Goal: Transaction & Acquisition: Book appointment/travel/reservation

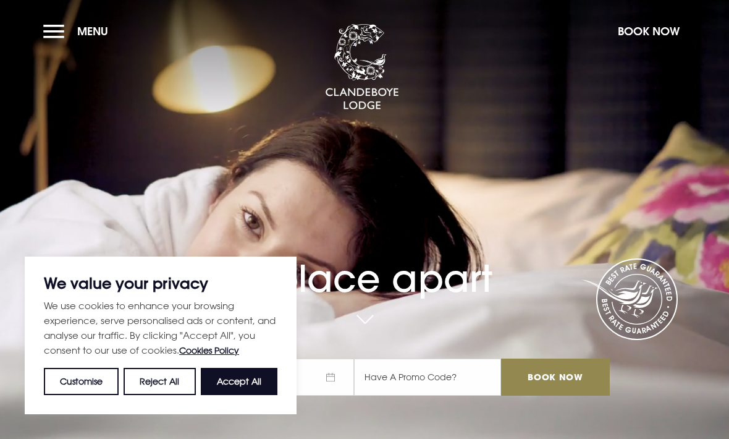
click at [240, 390] on button "Accept All" at bounding box center [239, 381] width 77 height 27
checkbox input "true"
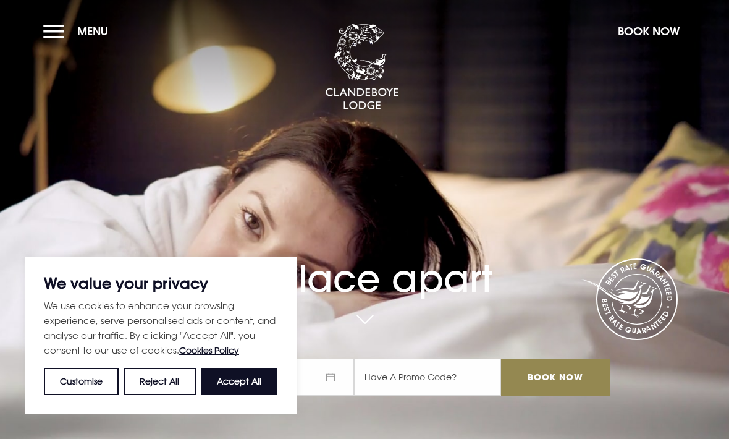
checkbox input "true"
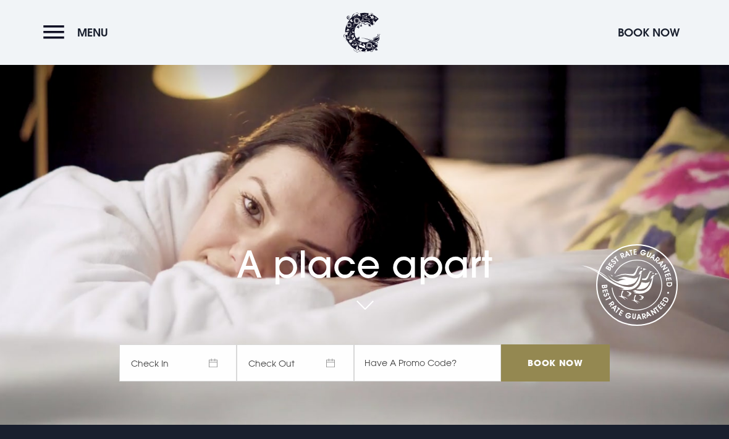
scroll to position [14, 0]
click at [39, 27] on header "Menu Book Now" at bounding box center [364, 32] width 729 height 65
click at [57, 34] on button "Menu" at bounding box center [78, 32] width 71 height 27
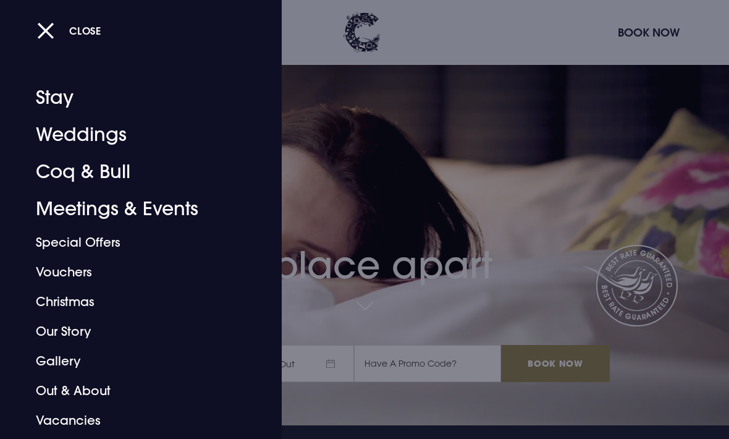
click at [64, 99] on link "Stay" at bounding box center [132, 97] width 193 height 37
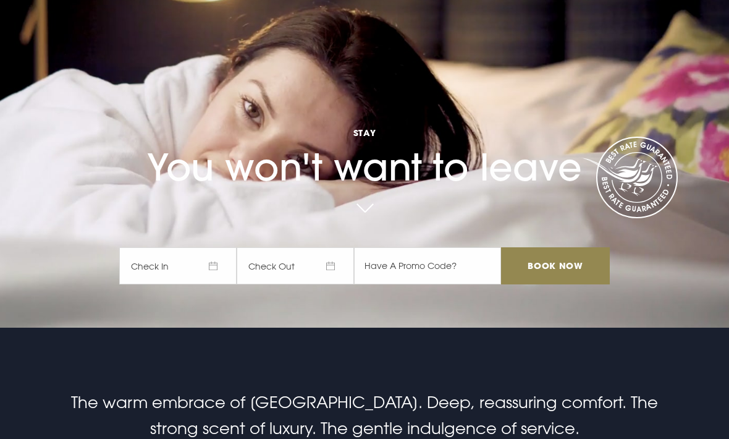
scroll to position [110, 0]
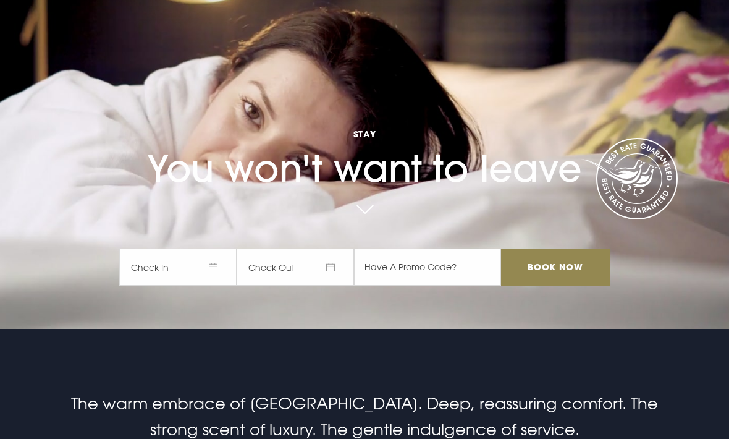
click at [178, 285] on span "Check In" at bounding box center [177, 266] width 117 height 37
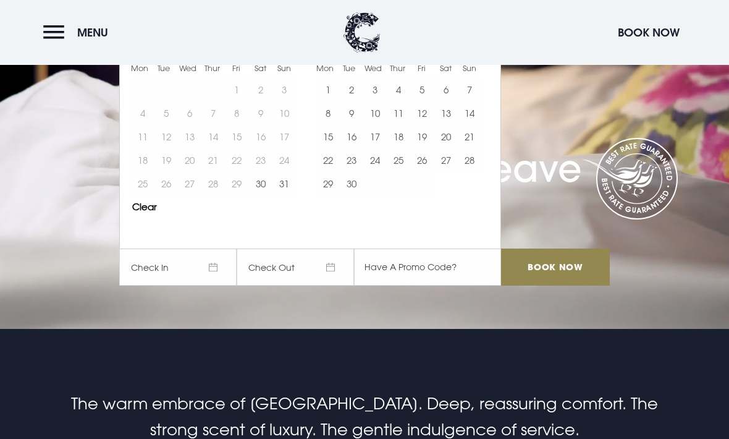
click at [444, 101] on button "6" at bounding box center [445, 89] width 23 height 23
click at [465, 101] on button "7" at bounding box center [469, 89] width 23 height 23
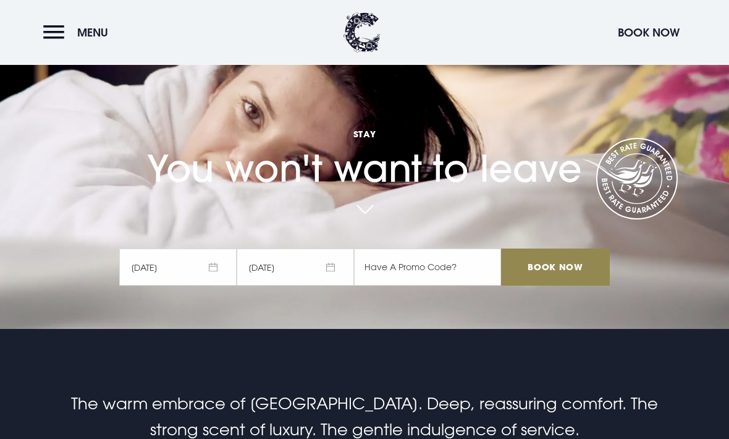
click at [545, 285] on input "Book Now" at bounding box center [555, 266] width 109 height 37
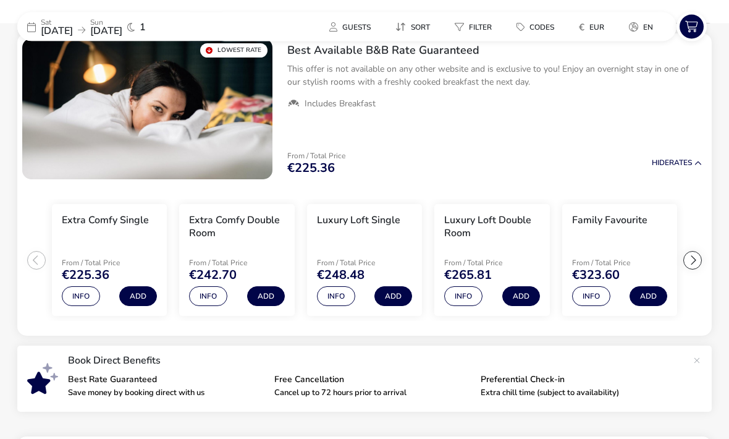
scroll to position [130, 0]
click at [211, 295] on button "Info" at bounding box center [208, 296] width 38 height 20
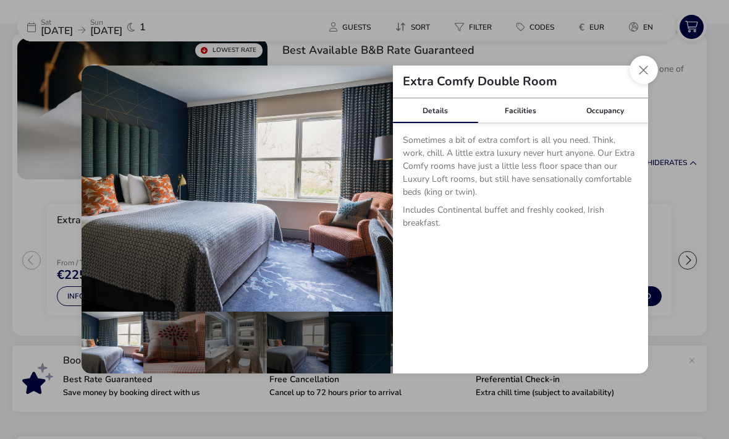
click at [368, 201] on button "details" at bounding box center [374, 188] width 25 height 25
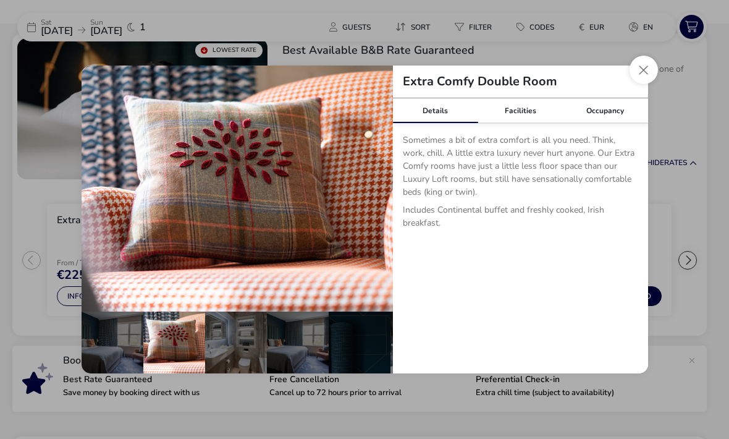
click at [370, 201] on button "details" at bounding box center [374, 188] width 25 height 25
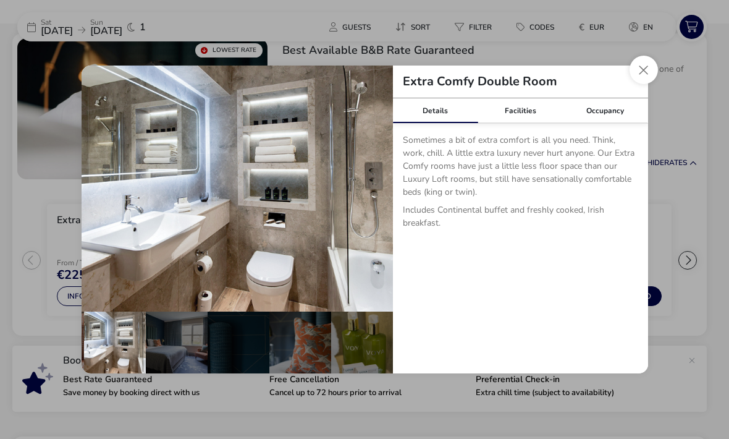
click at [361, 209] on img "details" at bounding box center [237, 188] width 311 height 246
click at [364, 201] on button "details" at bounding box center [374, 188] width 25 height 25
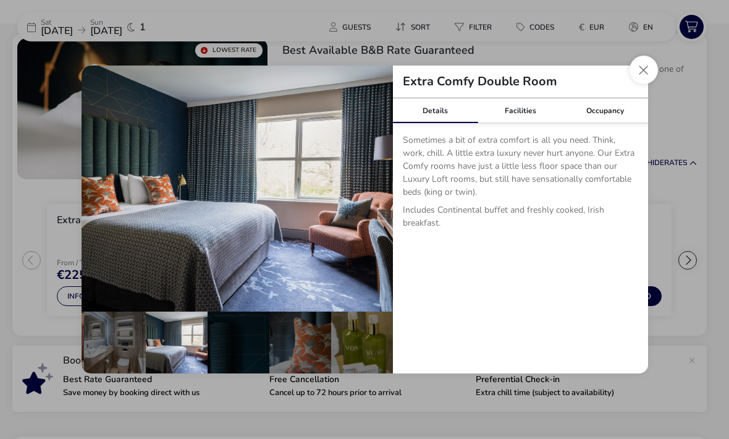
click at [366, 201] on button "details" at bounding box center [374, 188] width 25 height 25
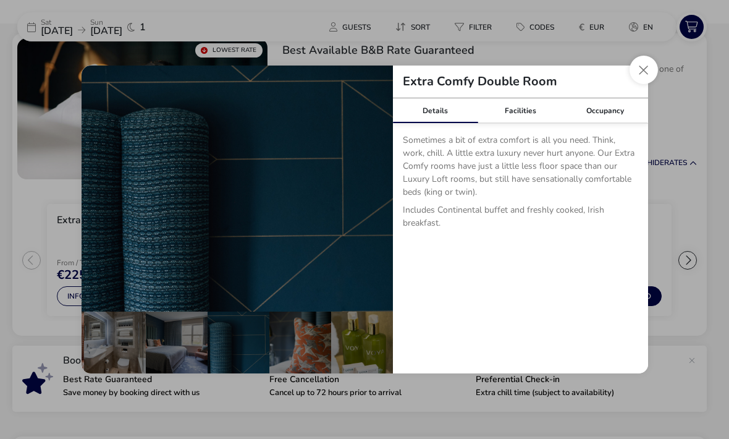
click at [368, 201] on button "details" at bounding box center [374, 188] width 25 height 25
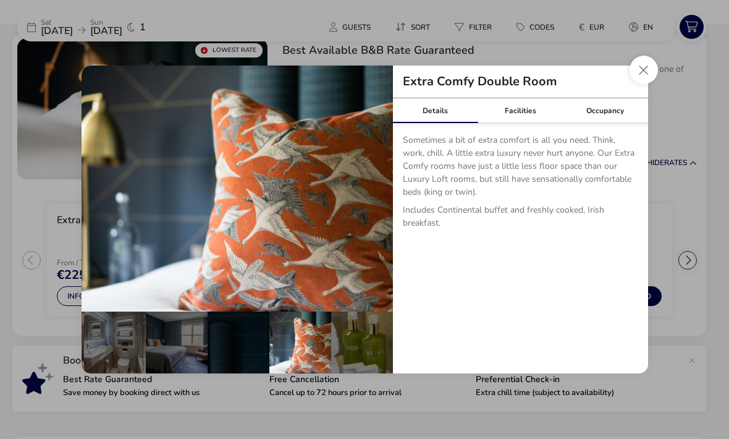
click at [369, 201] on button "details" at bounding box center [374, 188] width 25 height 25
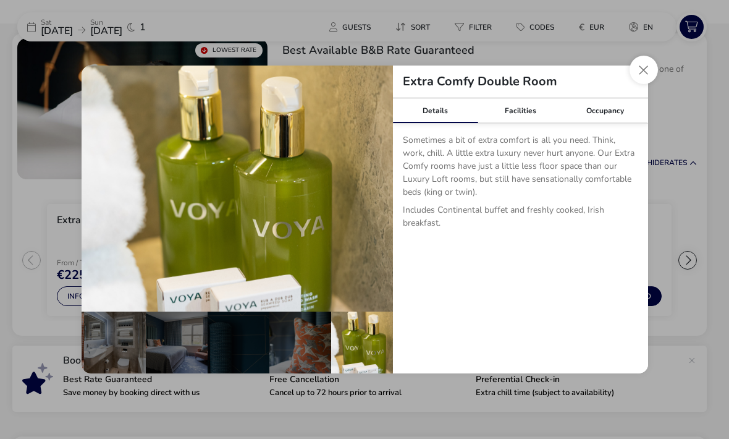
click at [372, 201] on button "details" at bounding box center [374, 188] width 25 height 25
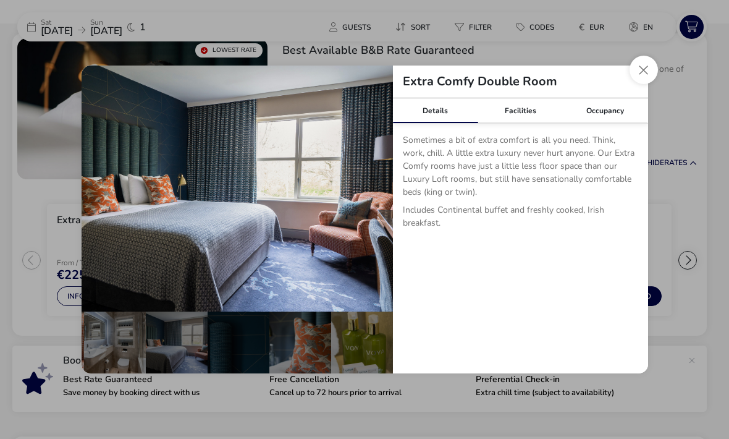
scroll to position [0, 0]
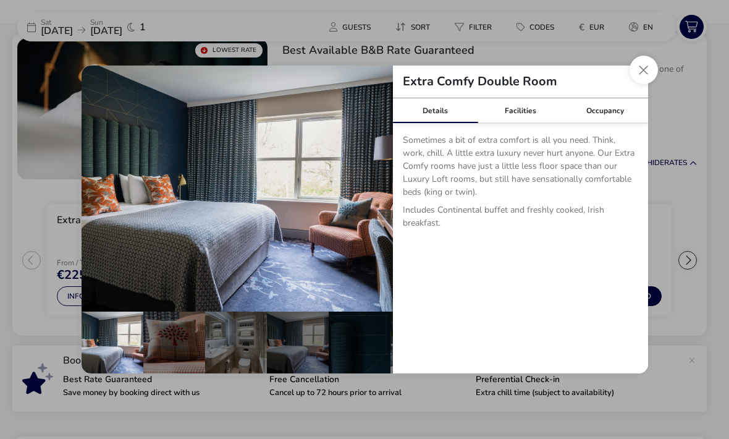
click at [369, 201] on button "details" at bounding box center [374, 188] width 25 height 25
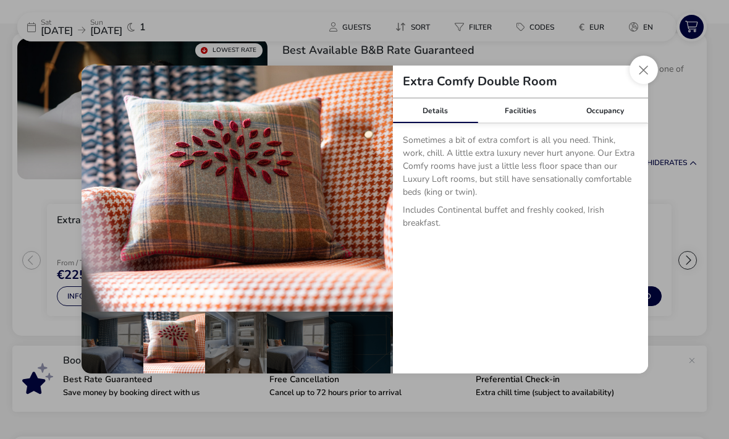
click at [371, 201] on button "details" at bounding box center [374, 188] width 25 height 25
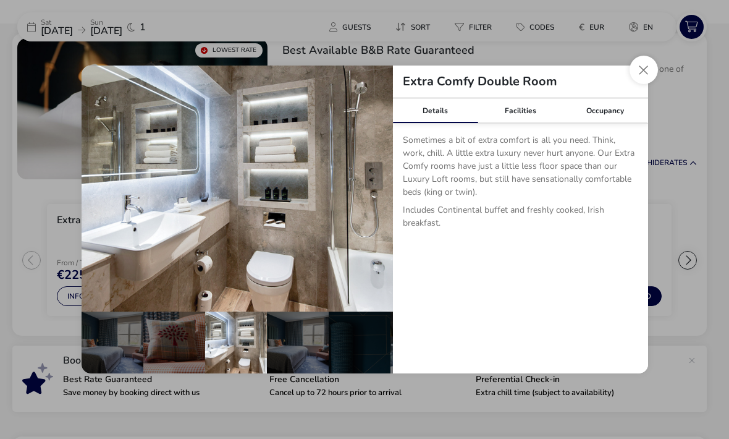
scroll to position [0, 121]
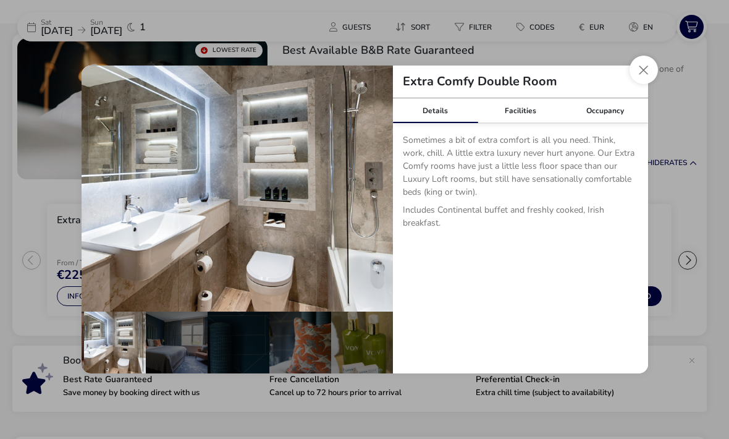
click at [633, 84] on button "Close dialog" at bounding box center [643, 70] width 28 height 28
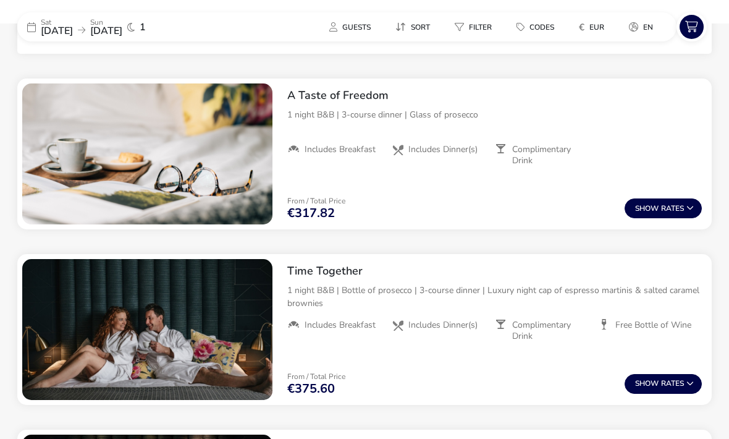
scroll to position [488, 0]
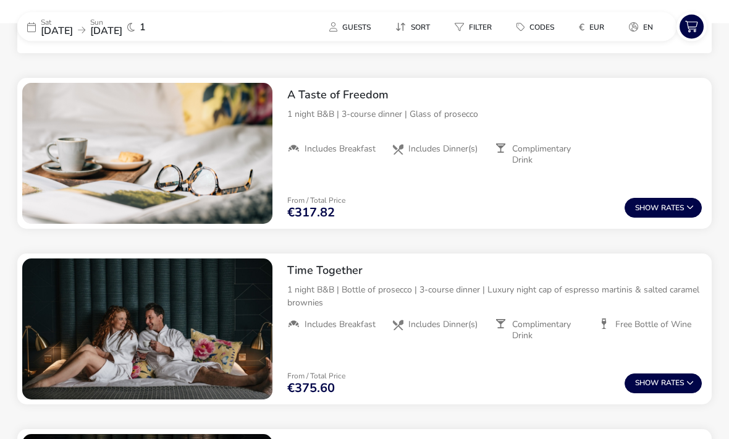
click at [667, 204] on button "Show Rates" at bounding box center [662, 208] width 77 height 20
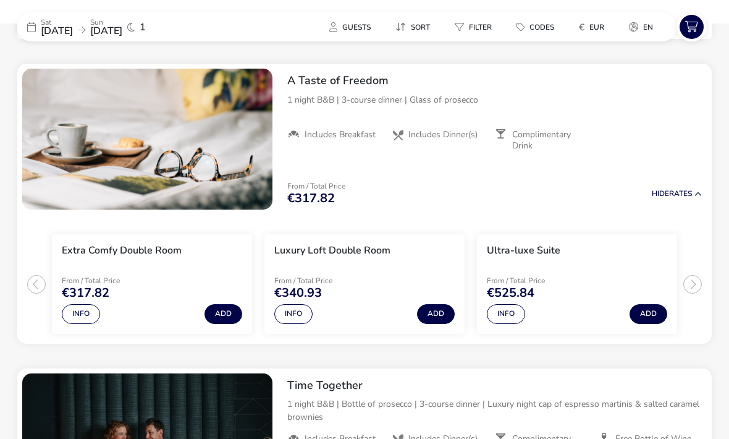
scroll to position [503, 0]
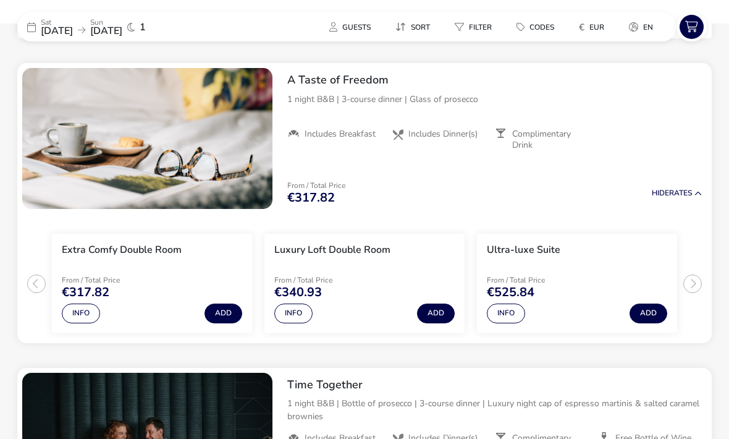
click at [77, 309] on button "Info" at bounding box center [81, 313] width 38 height 20
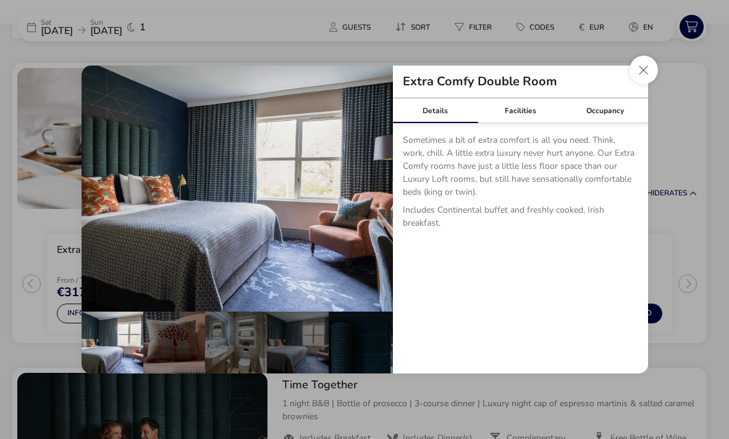
click at [600, 123] on div "Occupancy" at bounding box center [605, 110] width 85 height 25
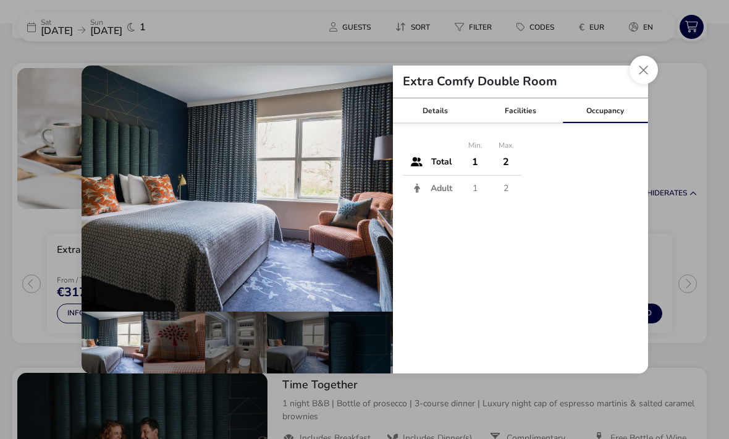
click at [522, 123] on div "Facilities" at bounding box center [519, 110] width 85 height 25
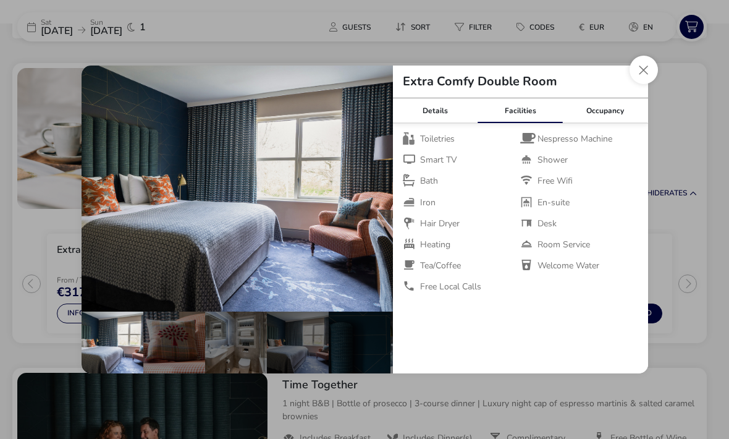
click at [443, 123] on div "Details" at bounding box center [435, 110] width 85 height 25
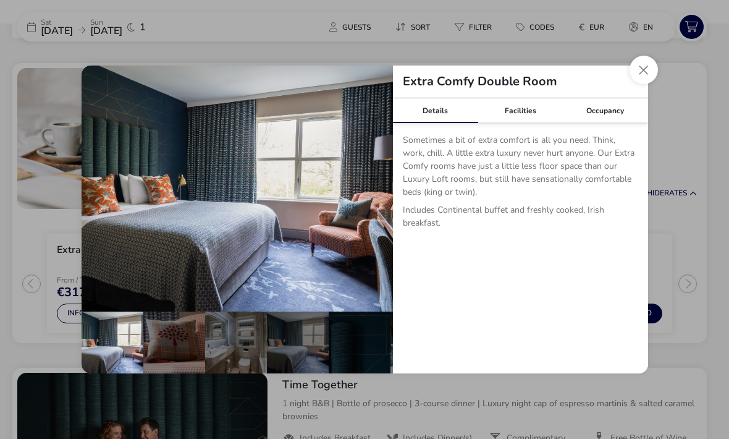
click at [641, 84] on button "Close dialog" at bounding box center [643, 70] width 28 height 28
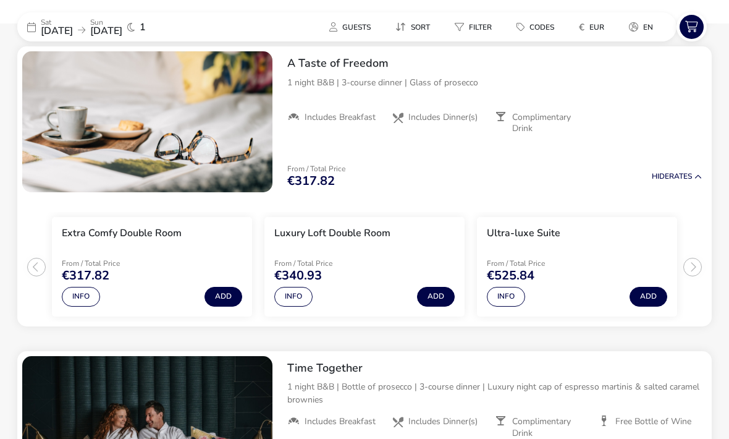
scroll to position [521, 0]
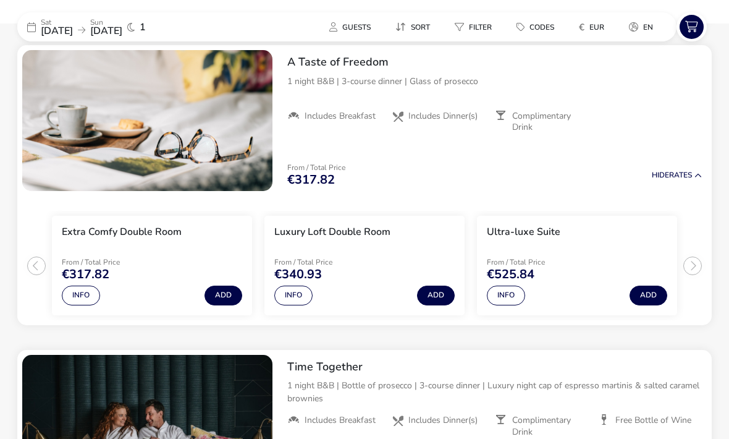
click at [298, 286] on button "Info" at bounding box center [293, 295] width 38 height 20
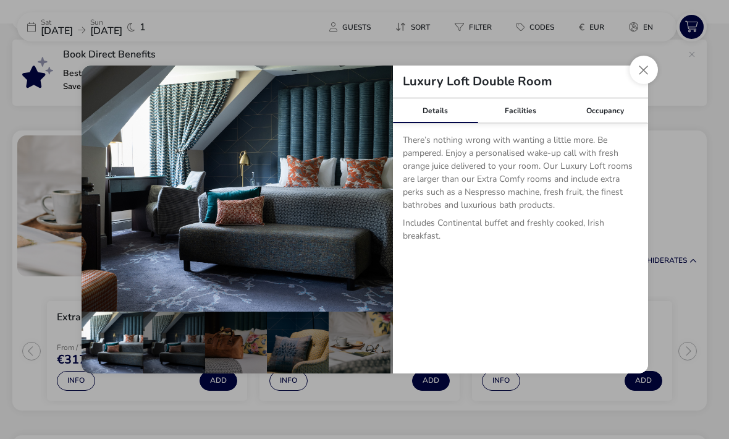
scroll to position [435, 0]
click at [360, 190] on img "details" at bounding box center [237, 188] width 311 height 246
click at [361, 194] on img "details" at bounding box center [237, 188] width 311 height 246
click at [370, 187] on button "details" at bounding box center [374, 188] width 25 height 25
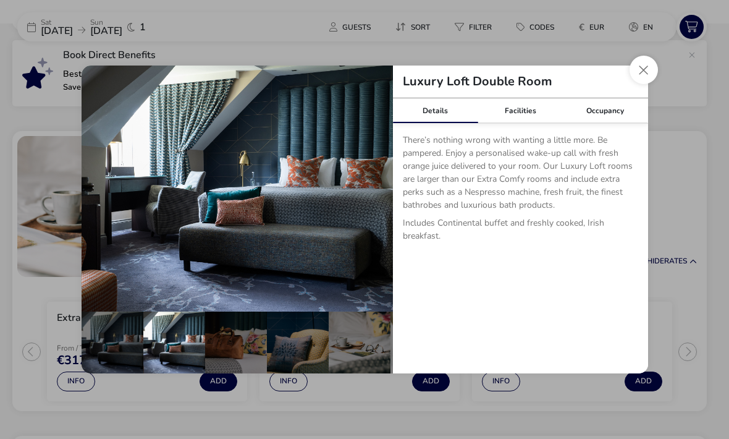
click at [370, 190] on button "details" at bounding box center [374, 188] width 25 height 25
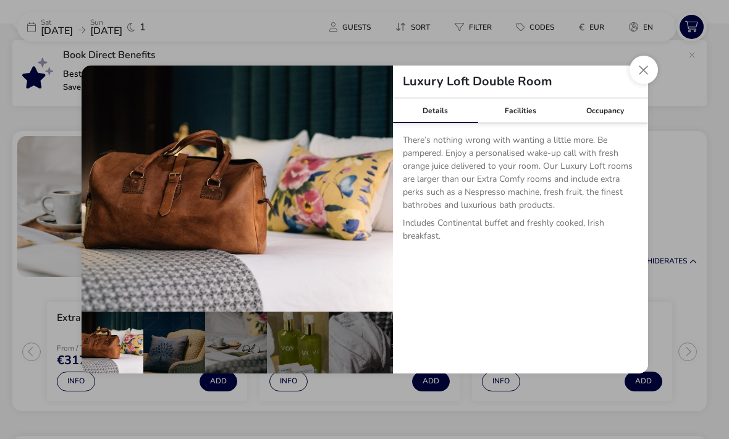
click at [374, 188] on button "details" at bounding box center [374, 188] width 25 height 25
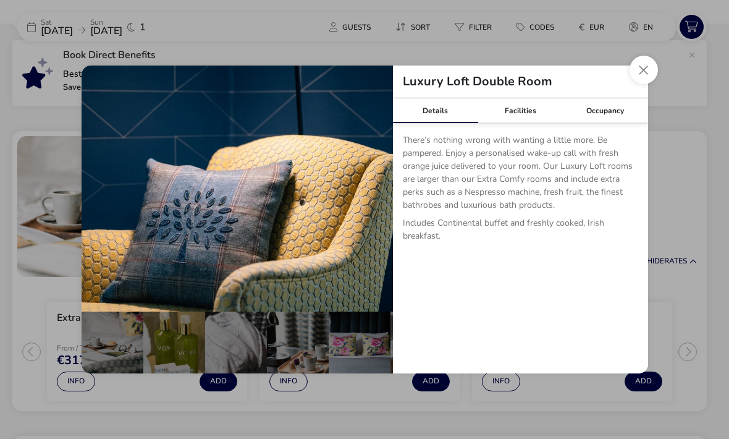
click at [372, 187] on button "details" at bounding box center [374, 188] width 25 height 25
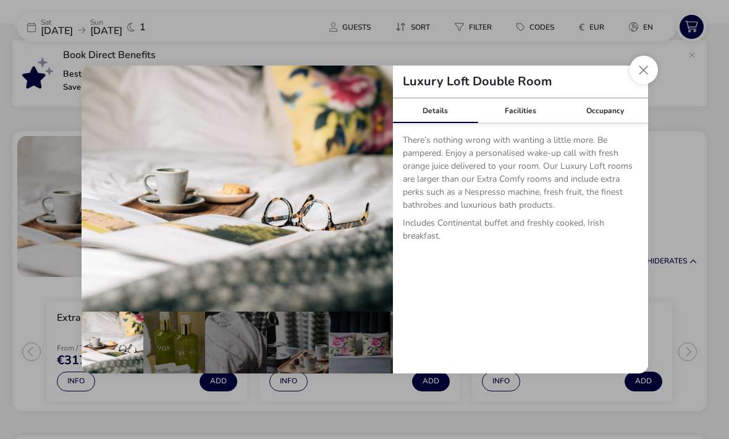
scroll to position [0, 306]
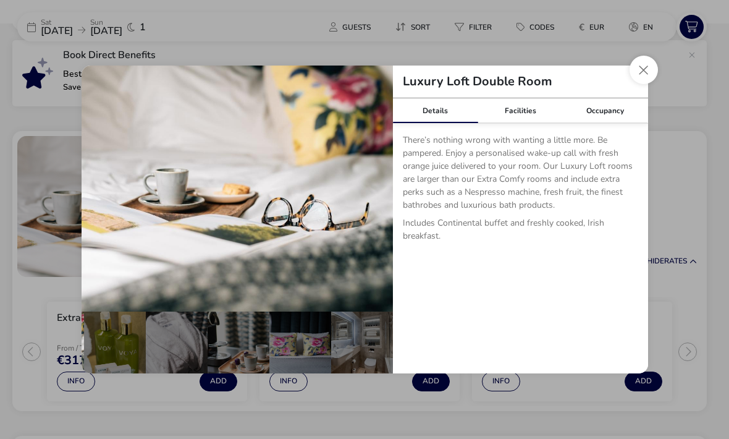
click at [373, 186] on button "details" at bounding box center [374, 188] width 25 height 25
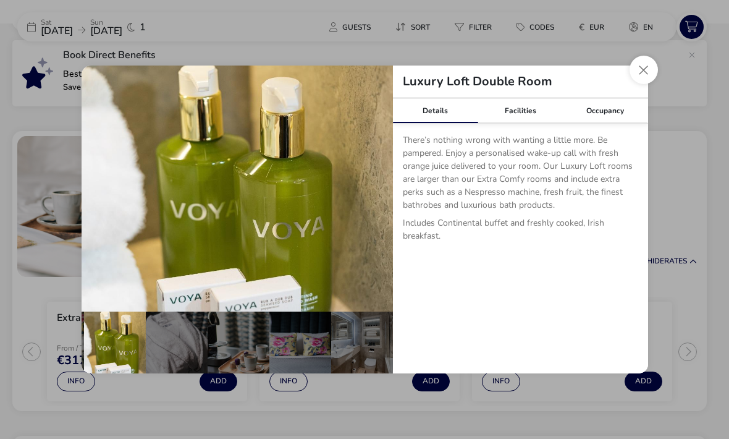
click at [371, 188] on button "details" at bounding box center [374, 188] width 25 height 25
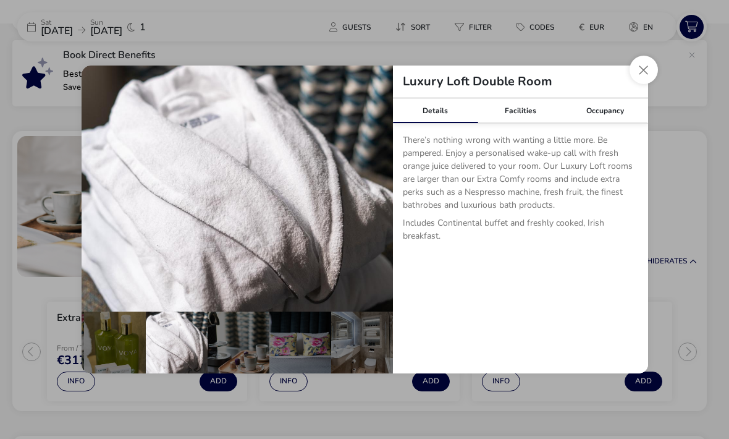
click at [371, 187] on button "details" at bounding box center [374, 188] width 25 height 25
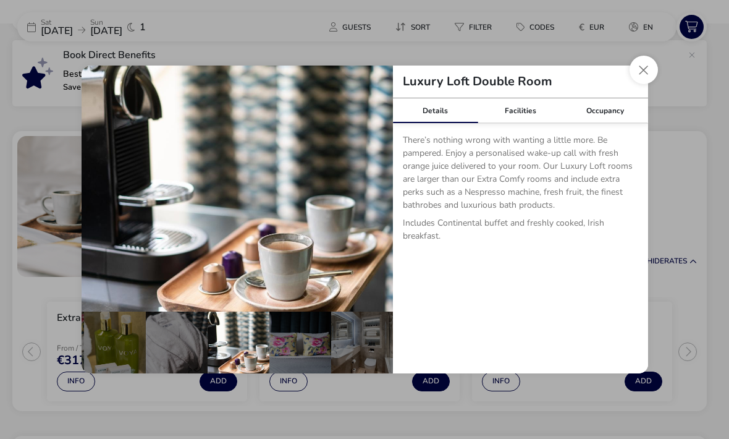
click at [369, 184] on button "details" at bounding box center [374, 188] width 25 height 25
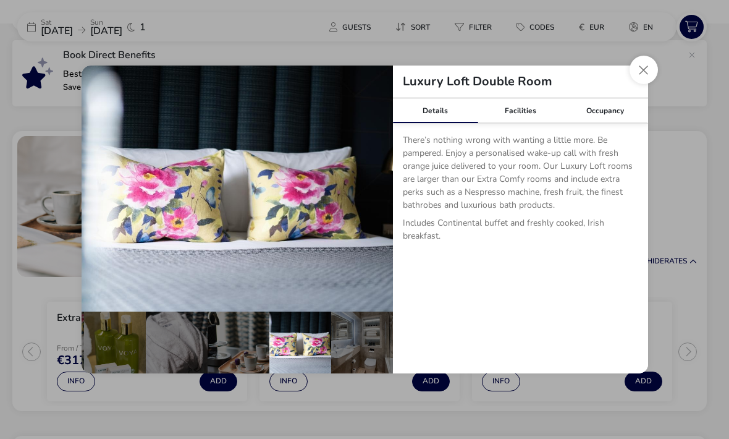
click at [372, 182] on button "details" at bounding box center [374, 188] width 25 height 25
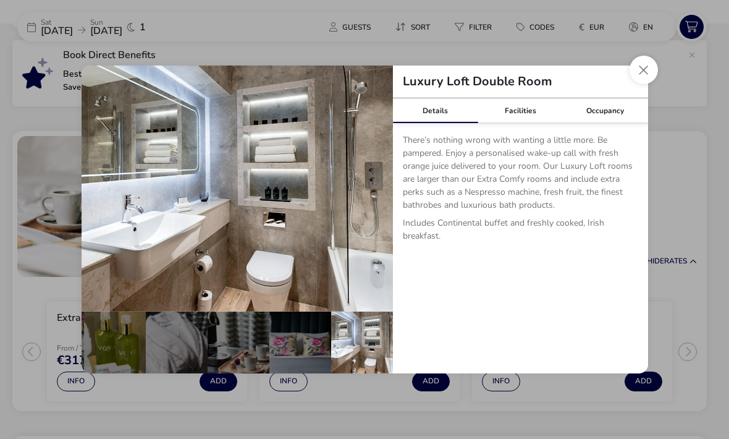
click at [363, 189] on button "details" at bounding box center [374, 188] width 25 height 25
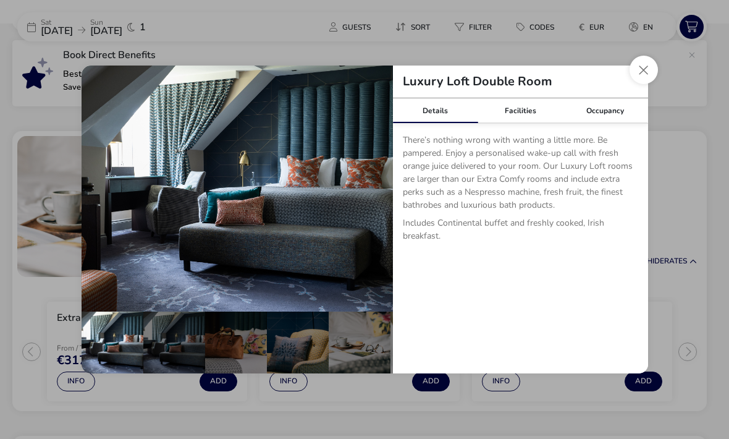
click at [366, 190] on button "details" at bounding box center [374, 188] width 25 height 25
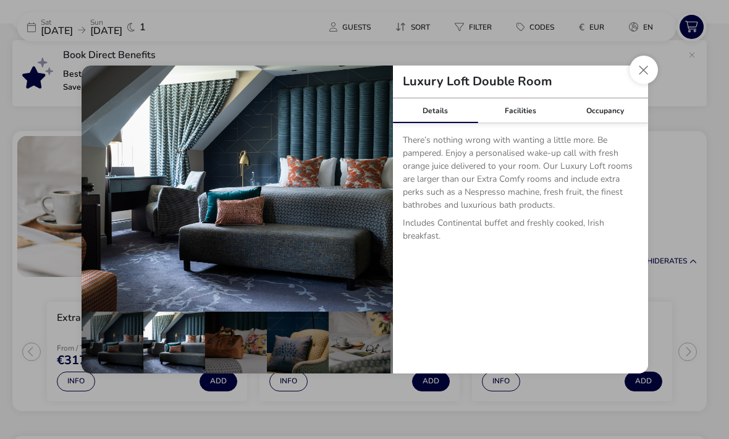
click at [645, 60] on button "Close dialog" at bounding box center [643, 70] width 28 height 28
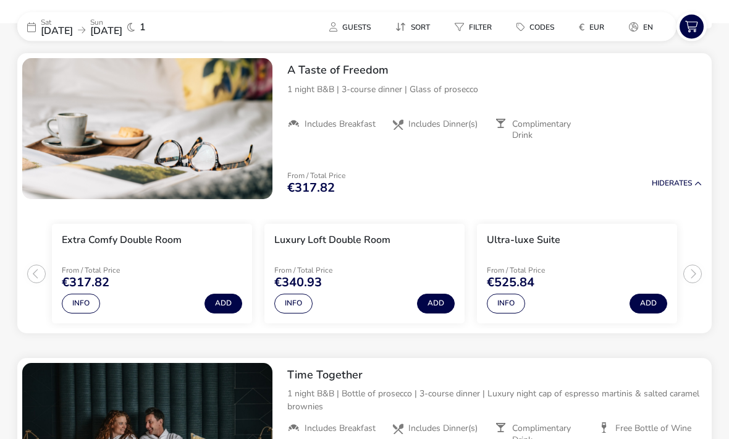
click at [78, 301] on button "Info" at bounding box center [81, 304] width 38 height 20
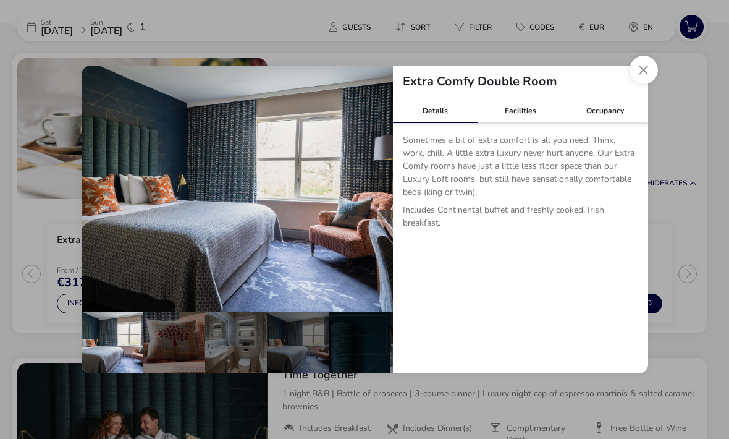
click at [642, 84] on button "Close dialog" at bounding box center [643, 70] width 28 height 28
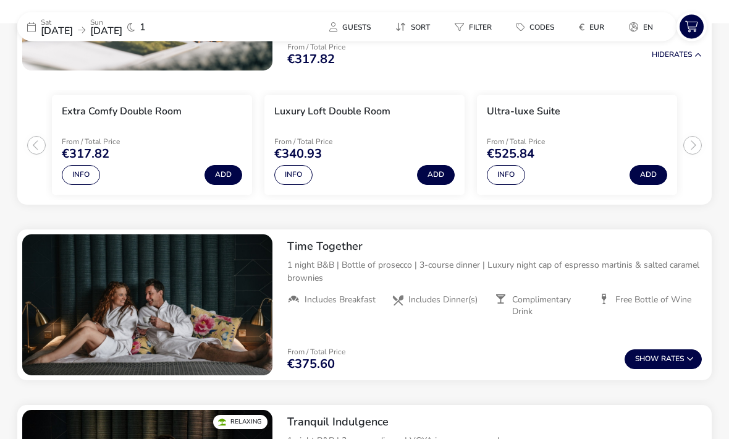
scroll to position [642, 0]
click at [227, 175] on button "Add" at bounding box center [223, 175] width 38 height 20
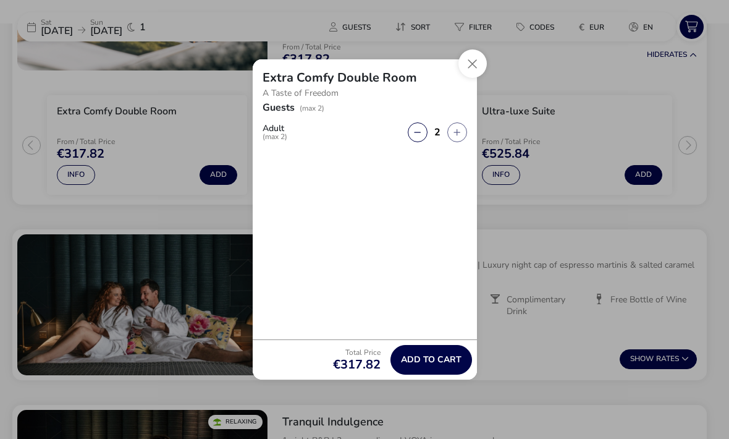
click at [434, 364] on span "Add to cart" at bounding box center [431, 359] width 61 height 9
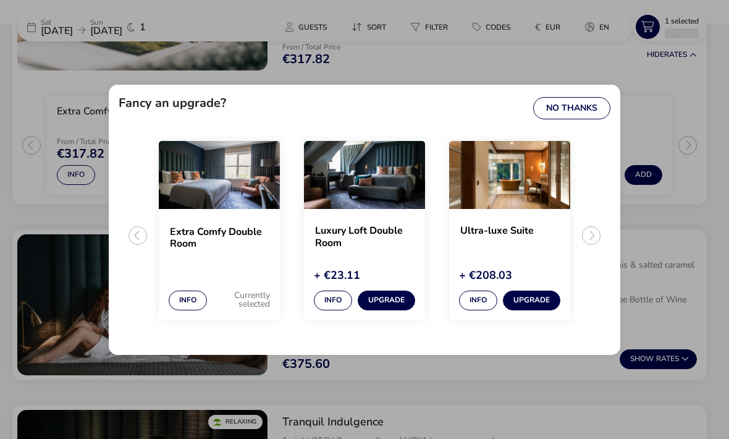
click at [389, 310] on button "Upgrade" at bounding box center [386, 300] width 57 height 20
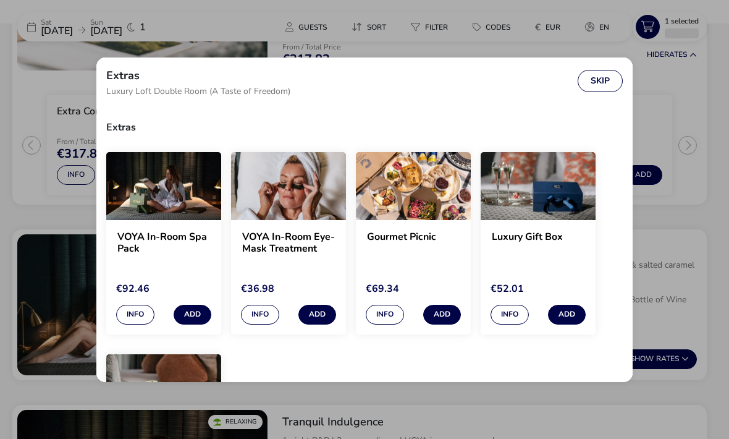
scroll to position [0, 0]
click at [598, 91] on button "Skip" at bounding box center [600, 81] width 45 height 22
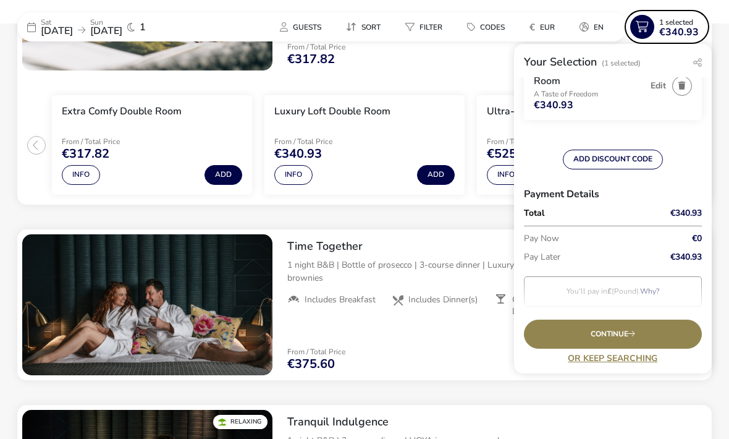
scroll to position [66, 0]
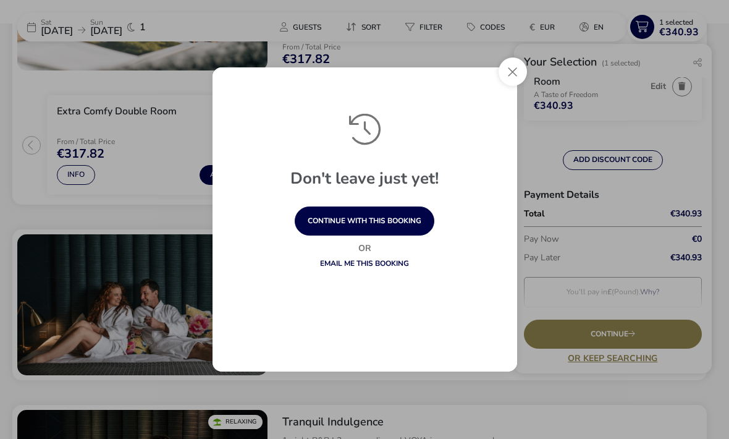
click at [366, 235] on button "continue with this booking" at bounding box center [365, 220] width 140 height 29
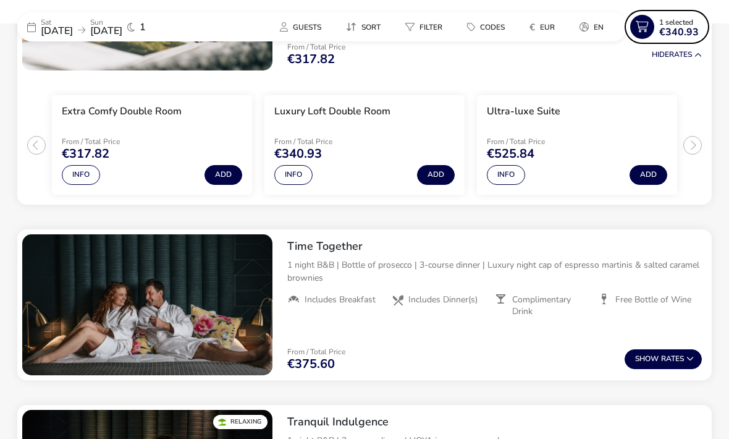
click at [674, 27] on span "€340.93" at bounding box center [679, 32] width 40 height 10
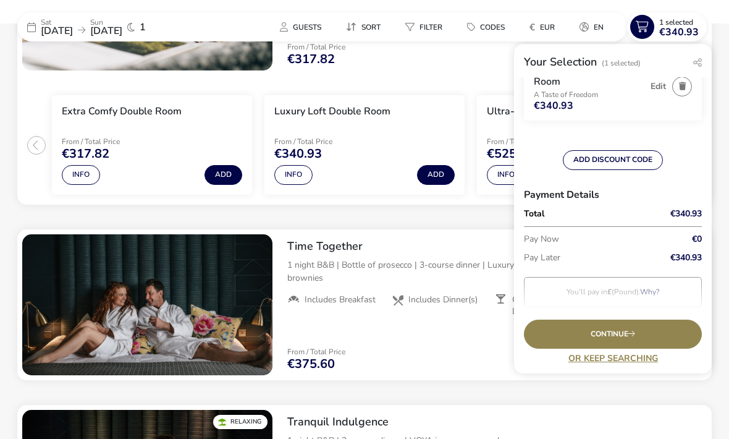
click at [612, 338] on span "Continue" at bounding box center [613, 334] width 44 height 8
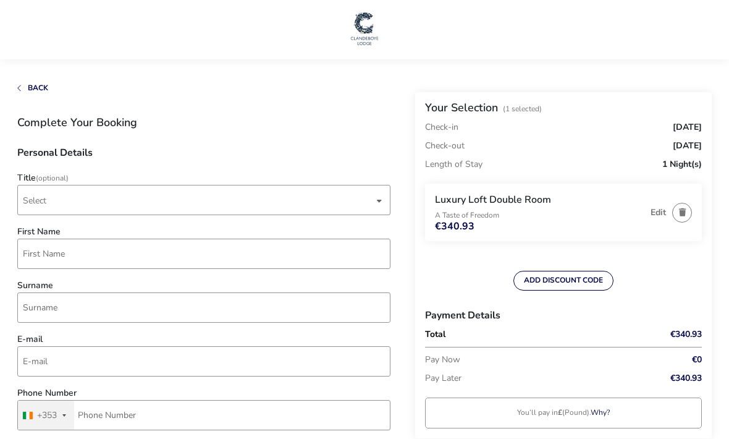
click at [78, 200] on span "Select" at bounding box center [198, 199] width 351 height 29
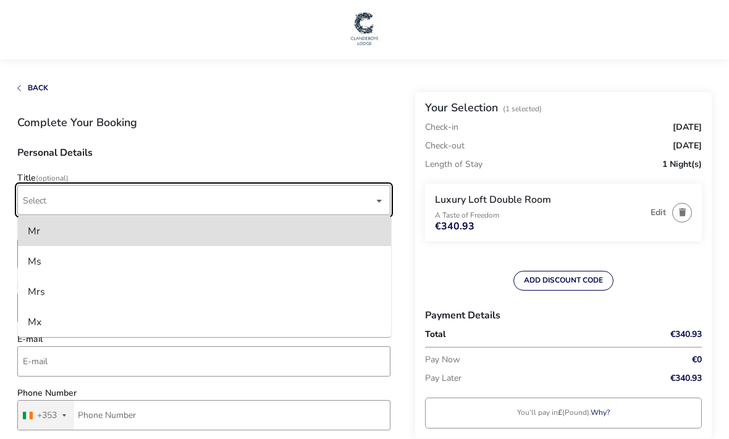
click at [78, 266] on li "Ms" at bounding box center [204, 261] width 373 height 30
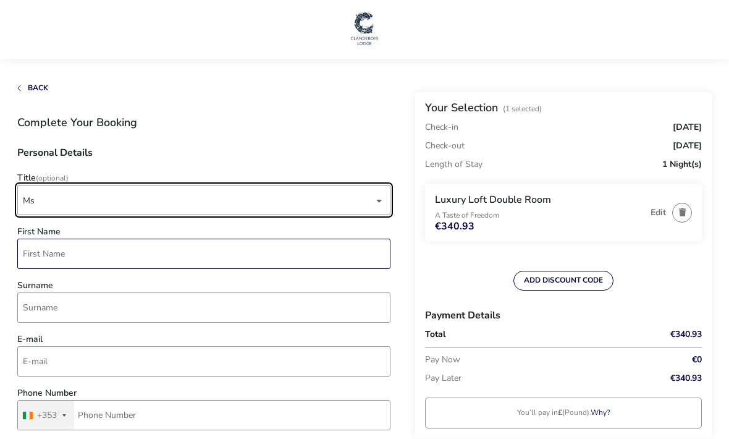
click at [90, 259] on input "First Name" at bounding box center [203, 253] width 373 height 30
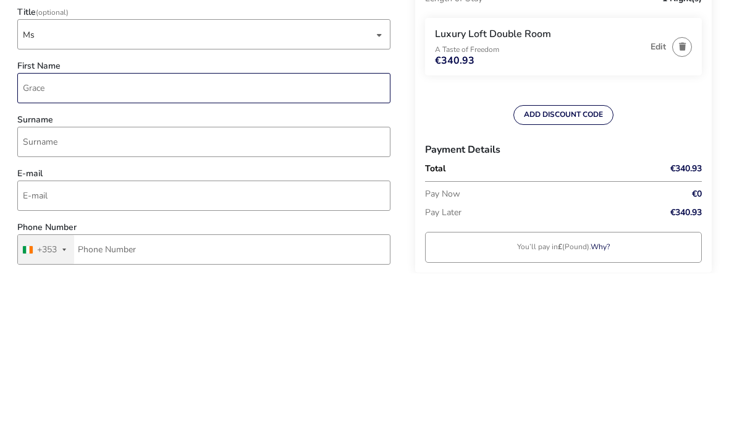
type input "Grace"
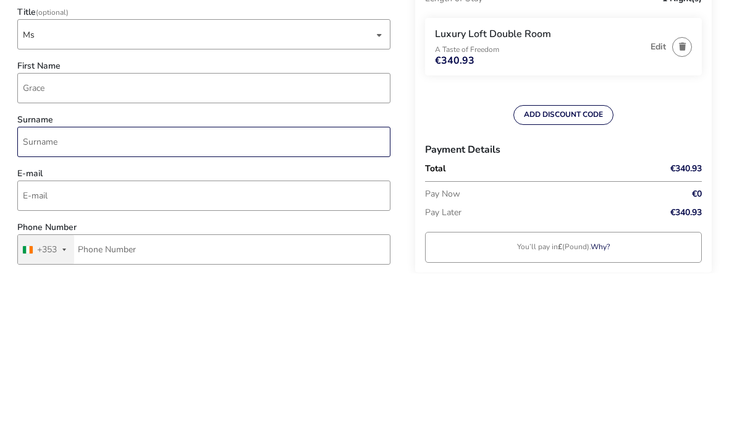
click at [96, 292] on input "Surname" at bounding box center [203, 307] width 373 height 30
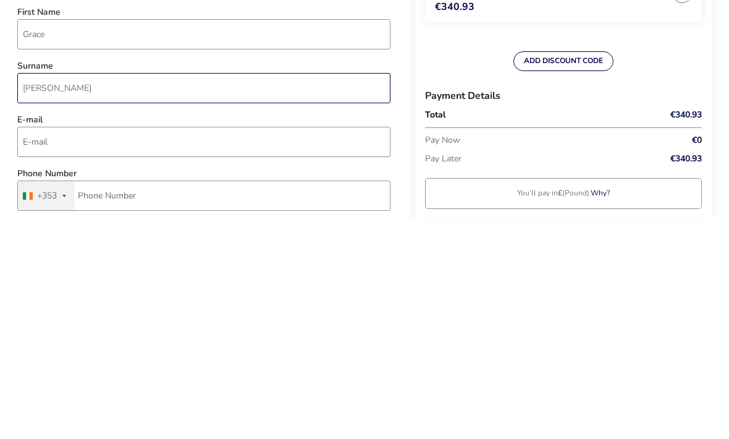
type input "Smith"
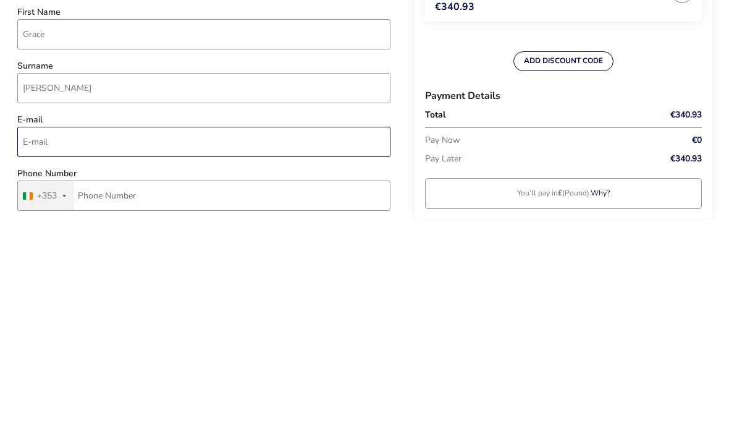
click at [96, 346] on input "E-mail" at bounding box center [203, 361] width 373 height 30
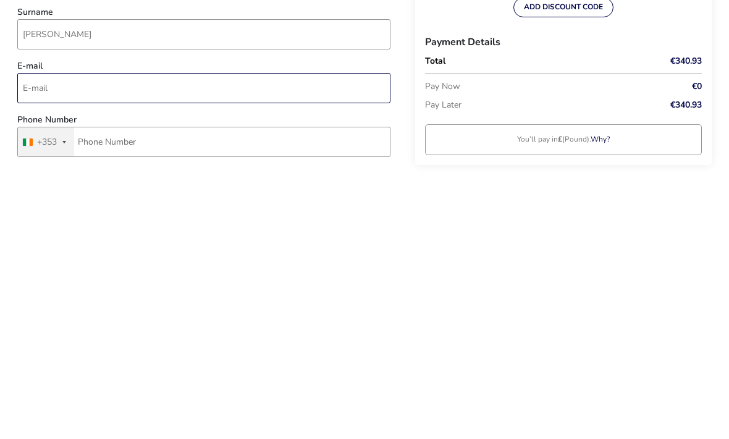
type input "grace96smith@gmail.com"
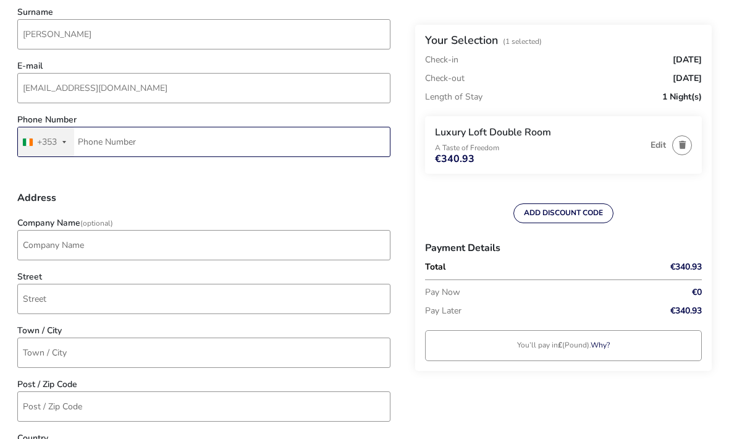
click at [148, 153] on input "Phone Number" at bounding box center [203, 142] width 373 height 30
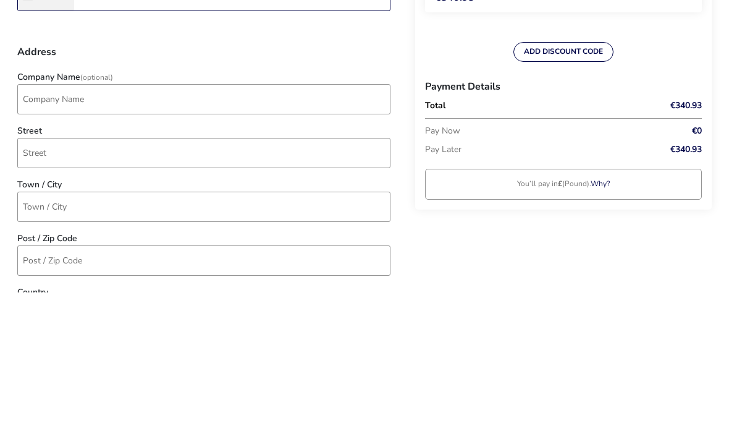
type input "83 812 9154"
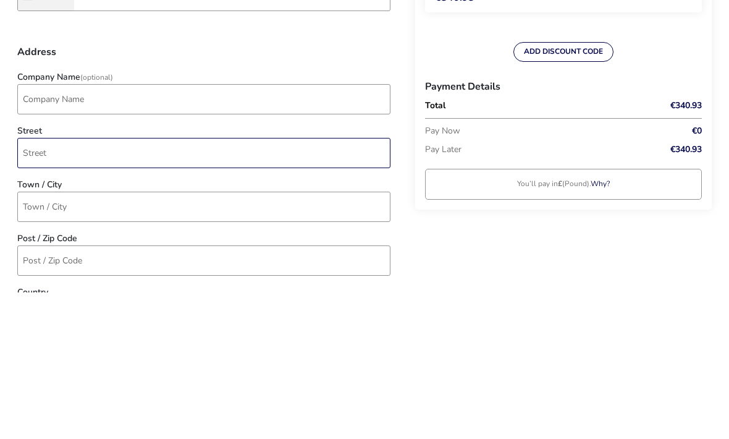
click at [103, 284] on input "Street" at bounding box center [203, 299] width 373 height 30
type input "Galbolie"
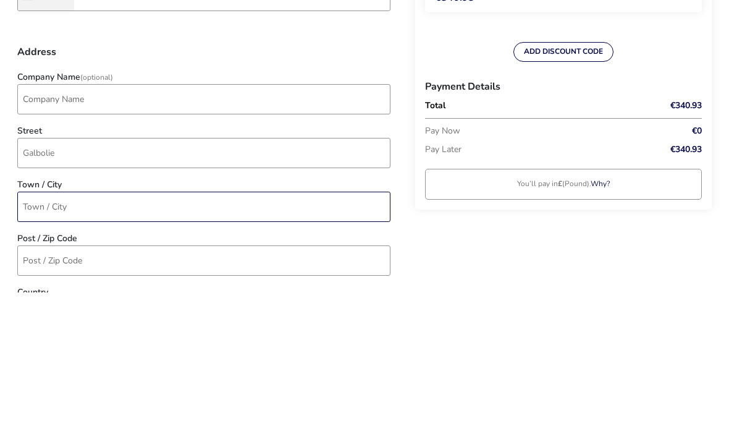
type input "Bailieborough"
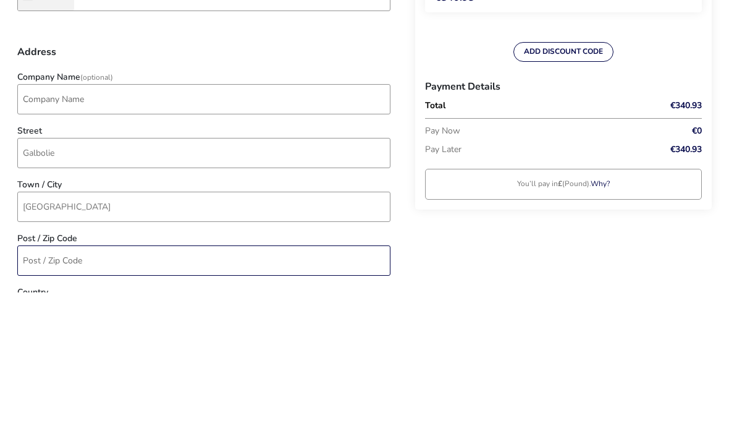
type input "A82Y922"
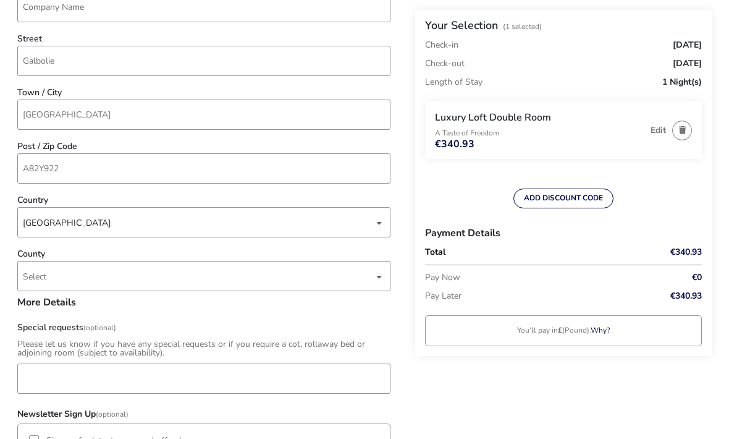
scroll to position [515, 0]
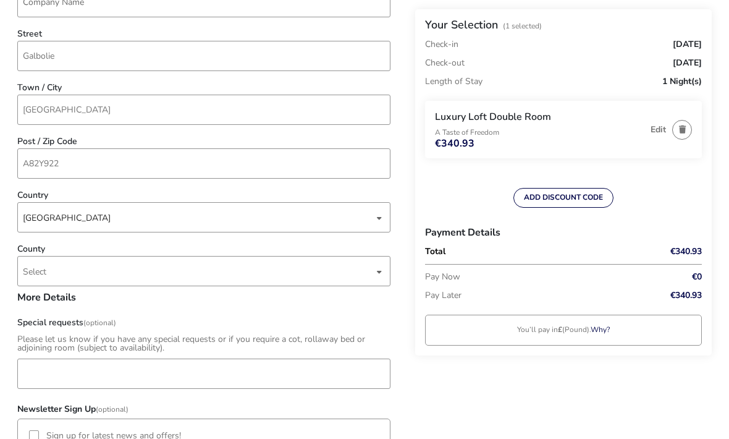
click at [172, 275] on span "Select" at bounding box center [198, 271] width 351 height 29
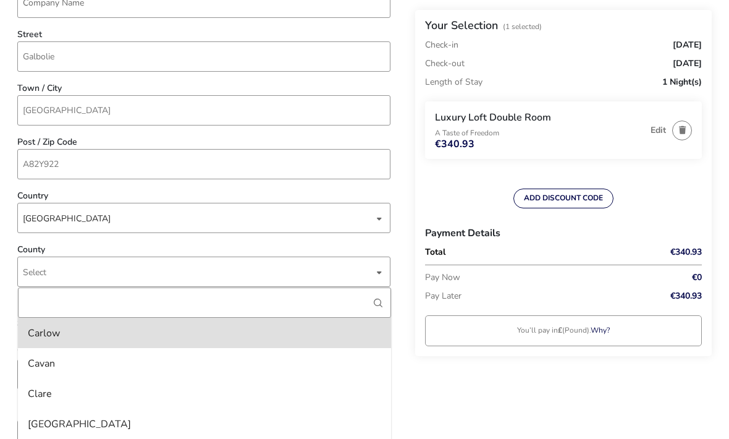
type input "C"
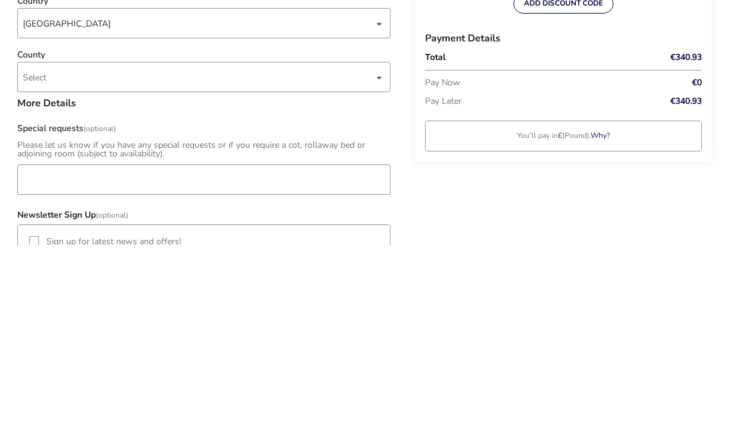
scroll to position [710, 0]
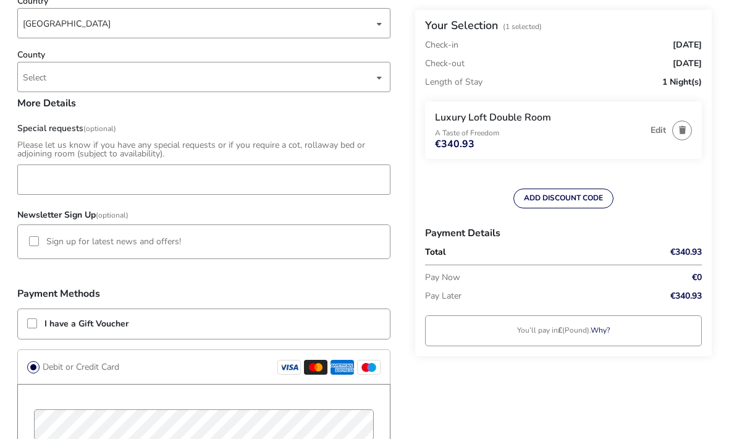
click at [173, 70] on span "Select" at bounding box center [198, 76] width 351 height 29
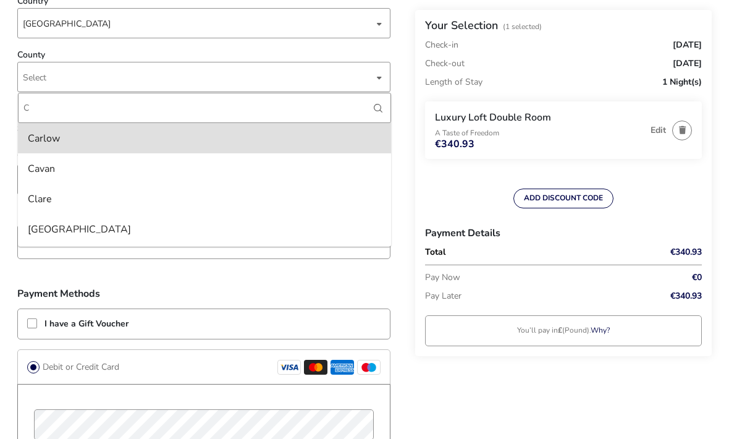
click at [86, 167] on li "Cavan" at bounding box center [204, 168] width 373 height 30
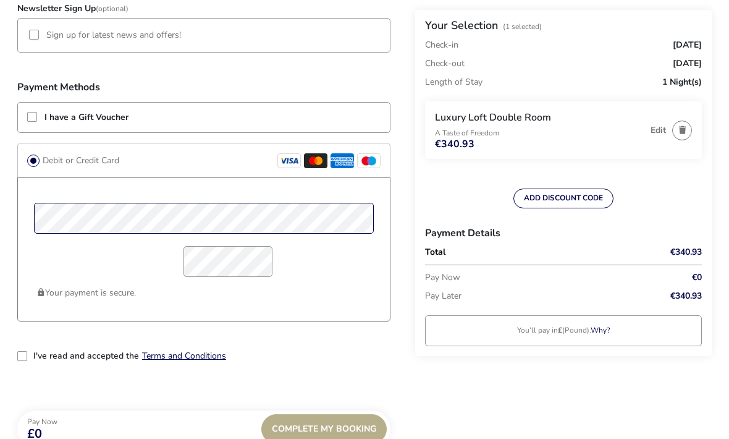
scroll to position [915, 0]
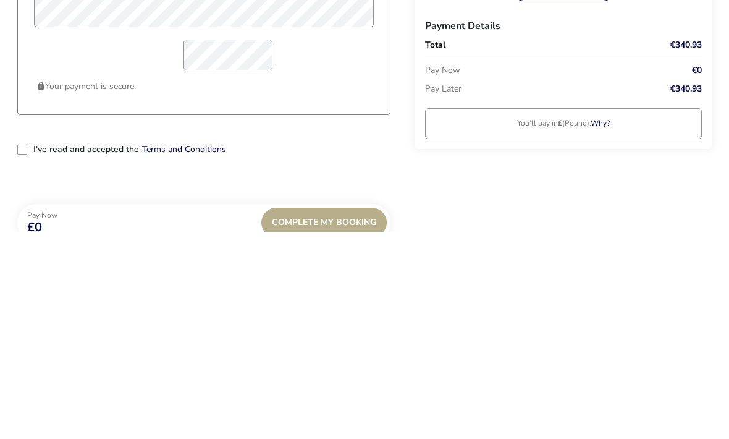
click at [22, 351] on div "2-term_condi" at bounding box center [22, 356] width 10 height 10
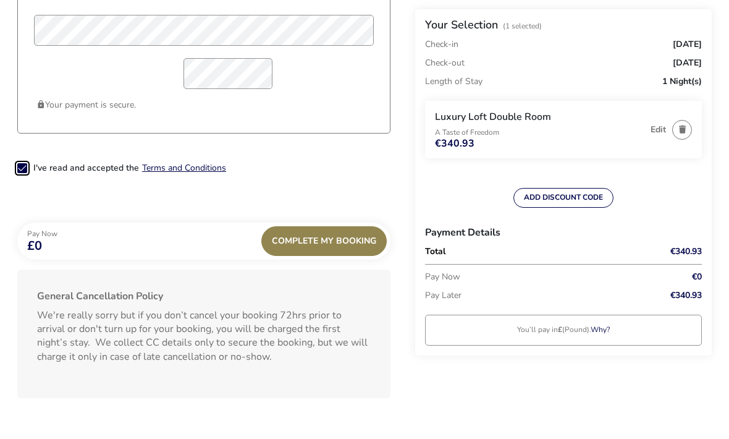
click at [337, 250] on div "Complete My Booking" at bounding box center [323, 242] width 125 height 30
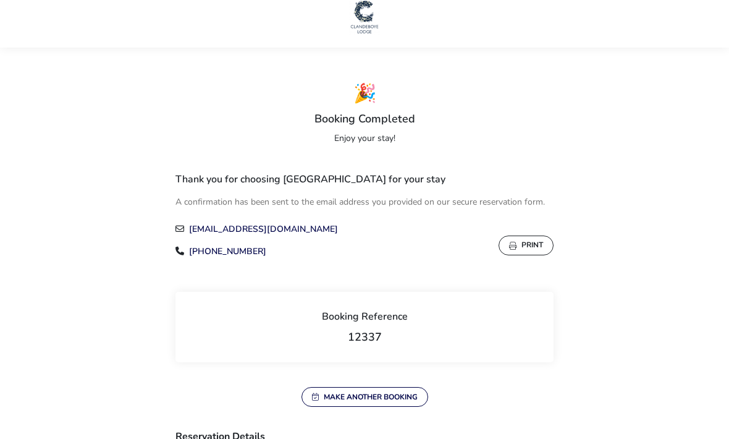
scroll to position [13, 0]
